Goal: Information Seeking & Learning: Understand process/instructions

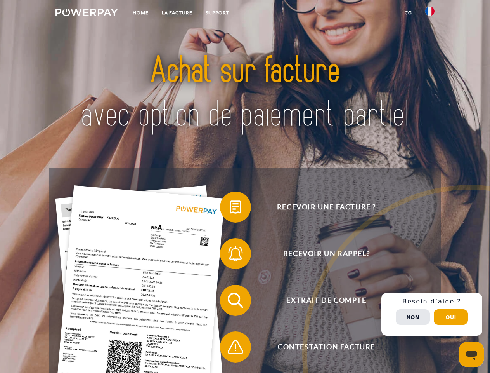
click at [87, 14] on img at bounding box center [87, 13] width 63 height 8
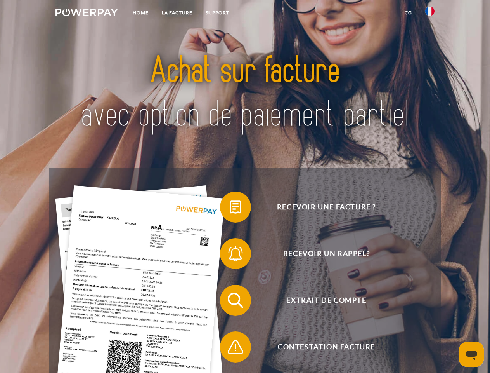
click at [430, 14] on img at bounding box center [430, 11] width 9 height 9
click at [409, 13] on link "CG" at bounding box center [408, 13] width 21 height 14
click at [230, 209] on span at bounding box center [224, 207] width 39 height 39
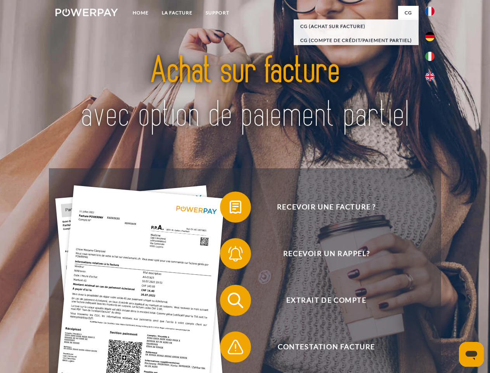
click at [230, 255] on span at bounding box center [224, 253] width 39 height 39
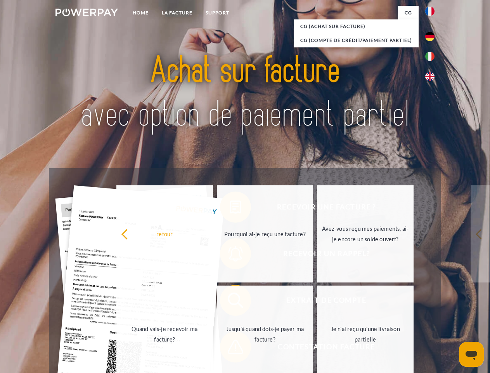
click at [230, 302] on link "Jusqu'à quand dois-je payer ma facture?" at bounding box center [265, 333] width 97 height 97
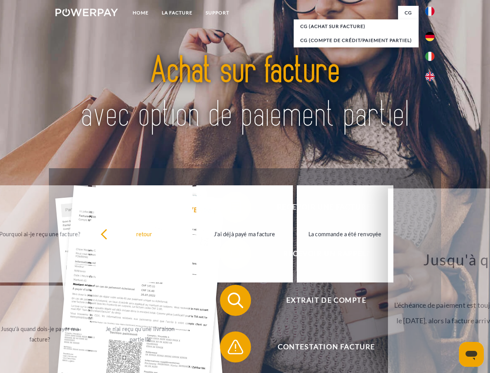
click at [230, 348] on span at bounding box center [224, 346] width 39 height 39
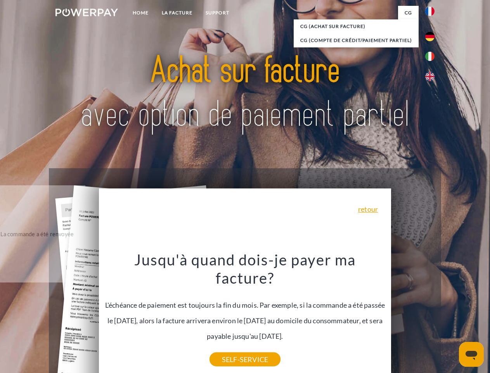
click at [432, 314] on div "Recevoir une facture ? Recevoir un rappel? Extrait de compte retour" at bounding box center [245, 323] width 392 height 311
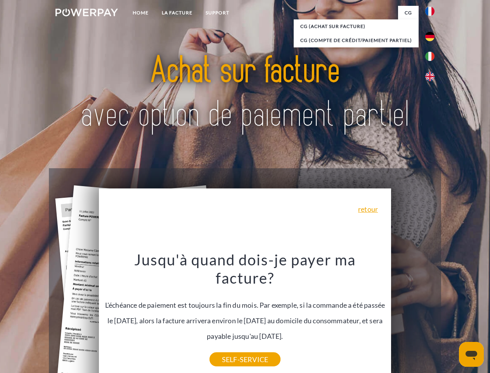
click at [413, 316] on span "Extrait de compte" at bounding box center [326, 300] width 190 height 31
click at [451, 317] on header "Home LA FACTURE Support" at bounding box center [245, 268] width 490 height 536
